Goal: Navigation & Orientation: Find specific page/section

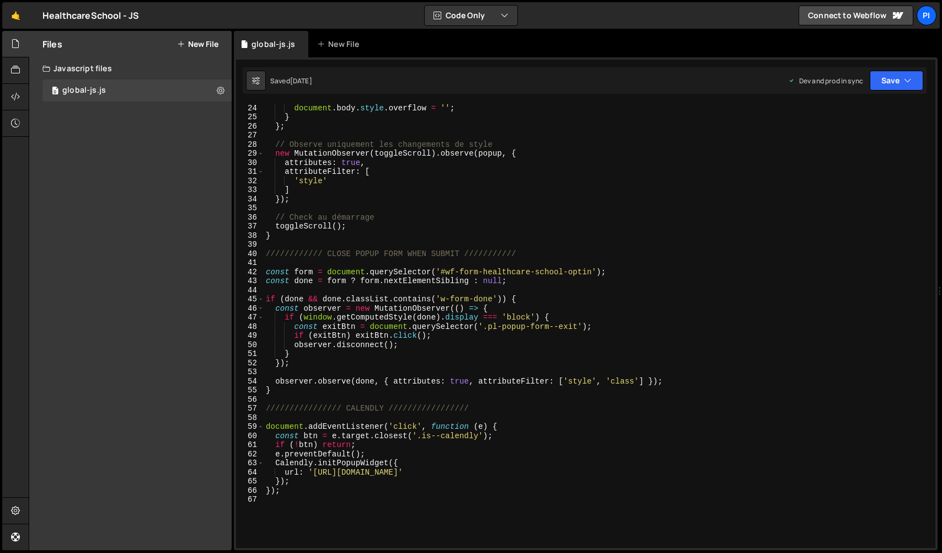
scroll to position [210, 0]
click at [63, 21] on div "HealthcareSchool - JS ⚠️ Code is being edited in another browser" at bounding box center [90, 15] width 96 height 13
click at [16, 9] on link "🤙" at bounding box center [15, 15] width 27 height 26
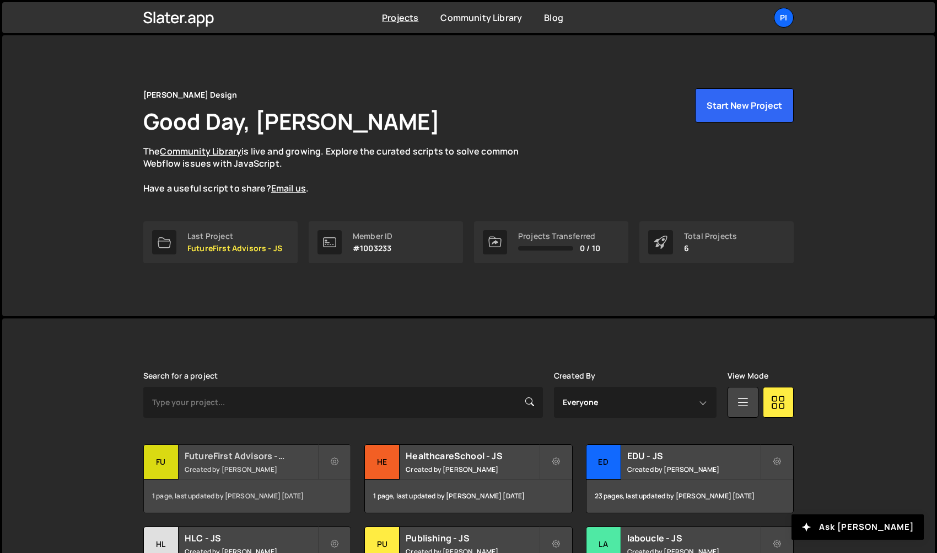
click at [232, 461] on div "FutureFirst Advisors - JS Created by Pierre-Louis Labonne" at bounding box center [247, 461] width 207 height 34
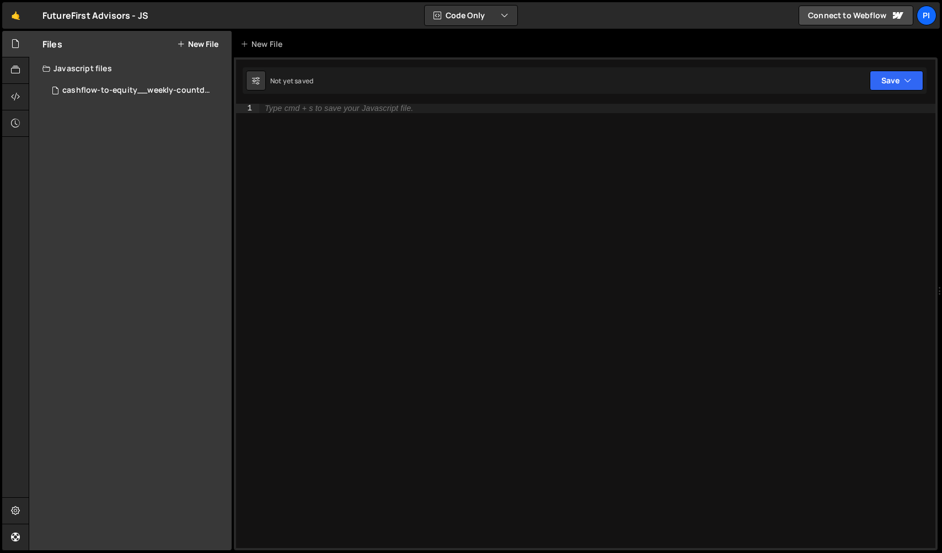
click at [119, 18] on div "FutureFirst Advisors - JS ⚠️ Code is being edited in another browser" at bounding box center [95, 15] width 106 height 13
click at [21, 18] on link "🤙" at bounding box center [15, 15] width 27 height 26
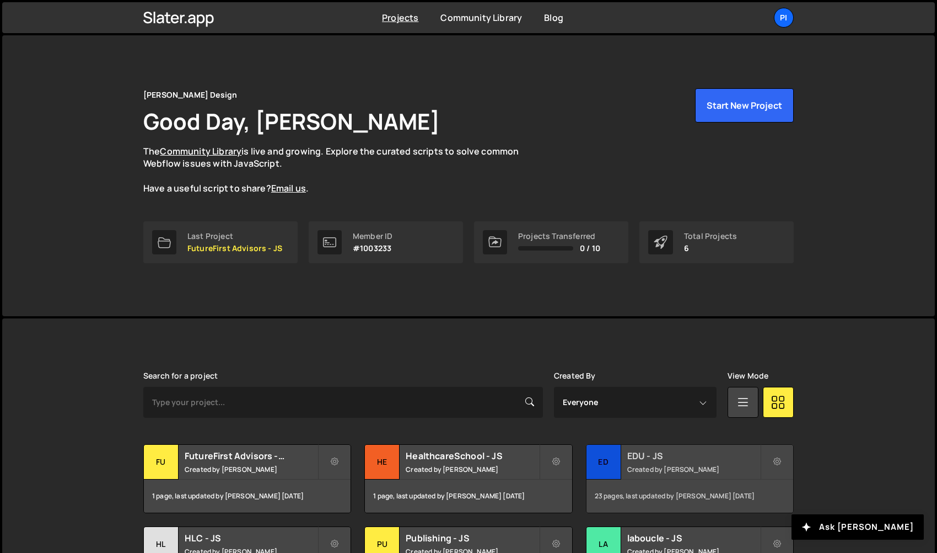
click at [607, 472] on div "ED" at bounding box center [604, 461] width 35 height 35
